Goal: Transaction & Acquisition: Obtain resource

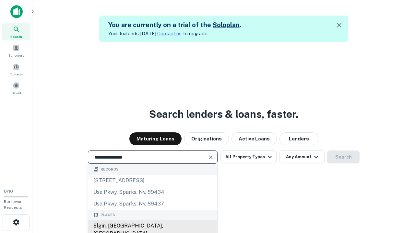
click at [152, 226] on div "Elgin, [GEOGRAPHIC_DATA], [GEOGRAPHIC_DATA]" at bounding box center [152, 230] width 129 height 19
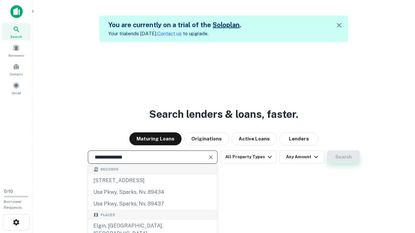
type input "**********"
click at [327, 151] on button "Search" at bounding box center [343, 157] width 32 height 13
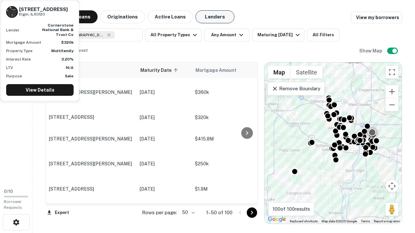
click at [215, 17] on button "Lenders" at bounding box center [215, 16] width 39 height 13
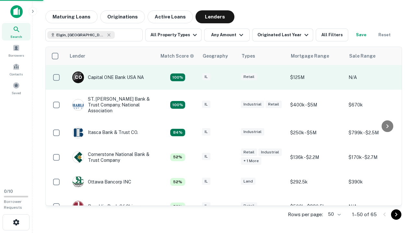
click at [230, 78] on div "IL" at bounding box center [218, 77] width 32 height 9
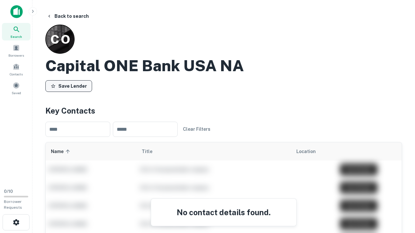
click at [69, 86] on button "Save Lender" at bounding box center [68, 86] width 47 height 12
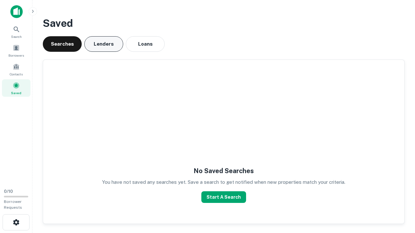
click at [104, 44] on button "Lenders" at bounding box center [103, 44] width 39 height 16
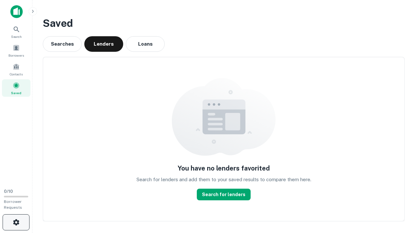
click at [16, 223] on icon "button" at bounding box center [16, 223] width 8 height 8
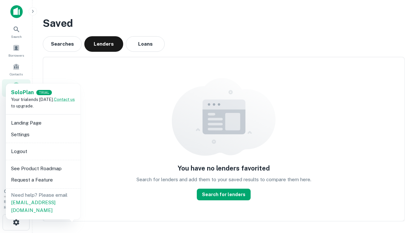
click at [43, 151] on li "Logout" at bounding box center [42, 152] width 69 height 12
